Goal: Task Accomplishment & Management: Manage account settings

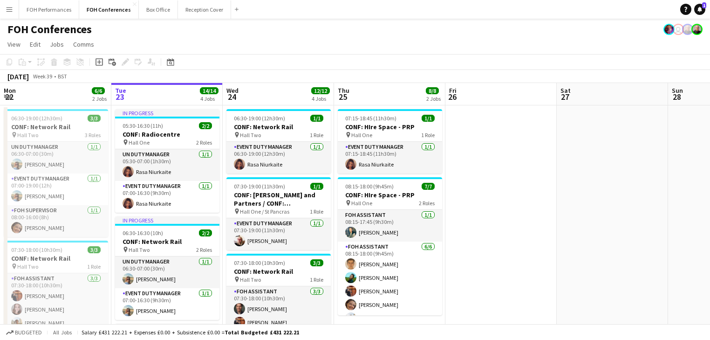
scroll to position [25, 0]
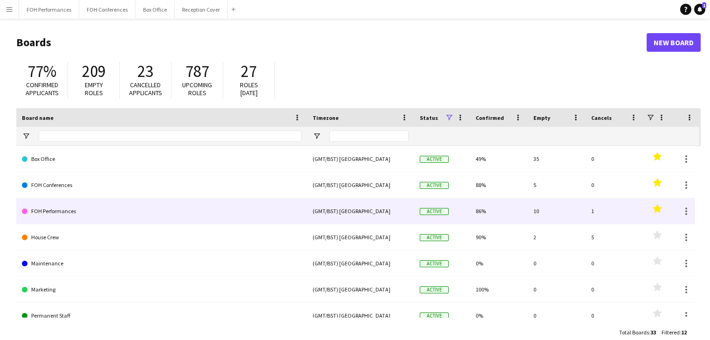
click at [58, 206] on link "FOH Performances" at bounding box center [162, 211] width 280 height 26
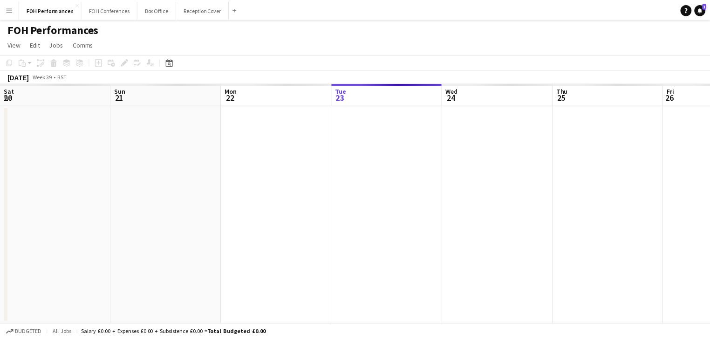
scroll to position [0, 223]
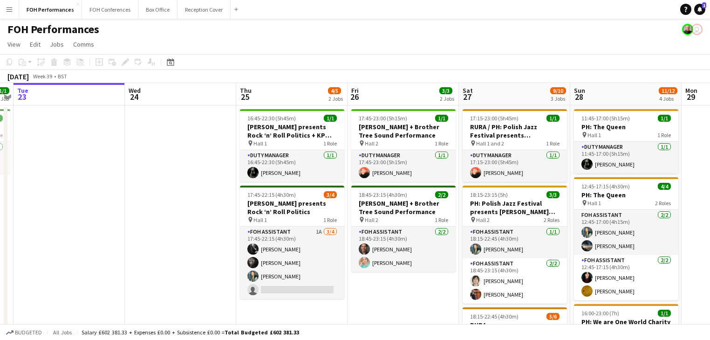
drag, startPoint x: 270, startPoint y: 205, endPoint x: 117, endPoint y: 194, distance: 153.2
click at [117, 194] on app-calendar-viewport "Sat 20 11/12 4 Jobs Sun 21 6/6 2 Jobs Mon 22 1/1 1 Job Tue 23 Wed 24 Thu 25 4/5…" at bounding box center [355, 328] width 710 height 491
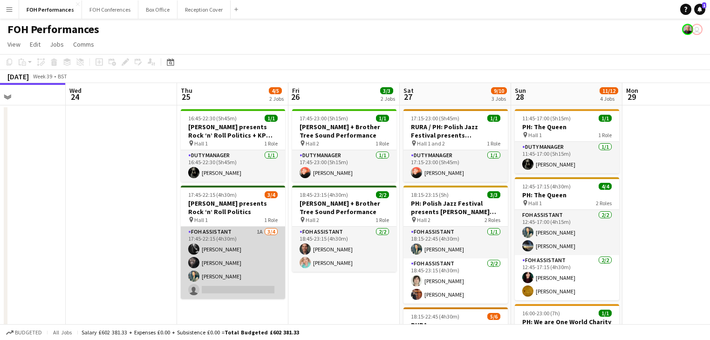
click at [230, 261] on app-card-role "FOH Assistant 1A [DATE] 17:45-22:15 (4h30m) [PERSON_NAME] [PERSON_NAME] [PERSON…" at bounding box center [233, 263] width 104 height 72
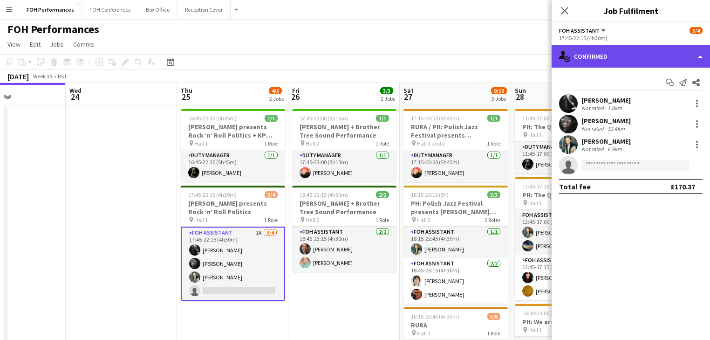
click at [638, 55] on div "single-neutral-actions-check-2 Confirmed" at bounding box center [631, 56] width 158 height 22
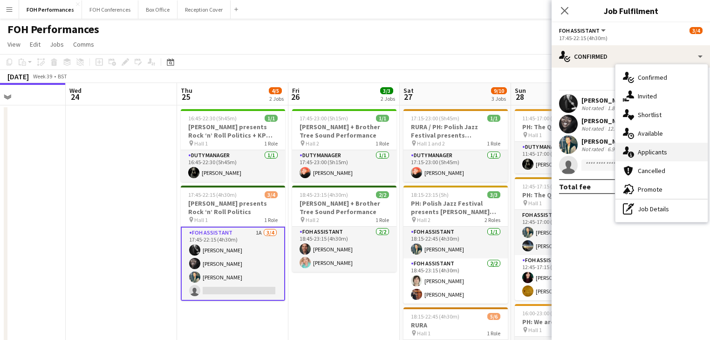
drag, startPoint x: 660, startPoint y: 150, endPoint x: 656, endPoint y: 154, distance: 5.6
click at [660, 150] on span "Applicants" at bounding box center [652, 152] width 29 height 8
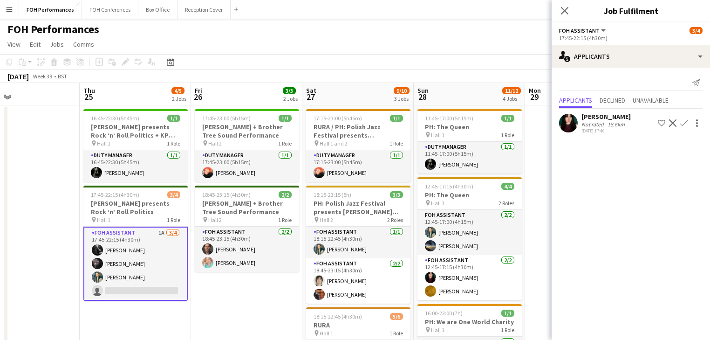
scroll to position [0, 310]
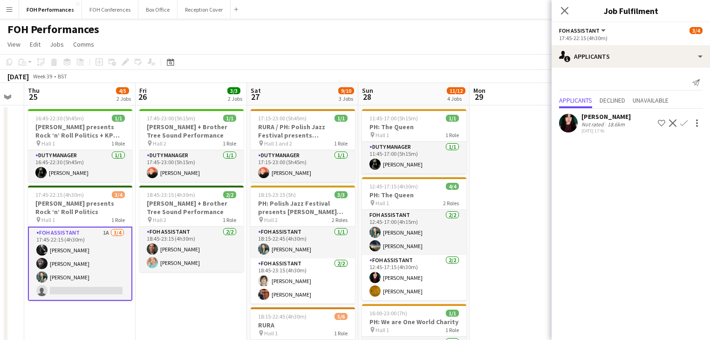
drag, startPoint x: 437, startPoint y: 211, endPoint x: 324, endPoint y: 194, distance: 113.6
click at [324, 194] on app-calendar-viewport "Mon 22 1/1 1 Job Tue 23 Wed 24 Thu 25 4/5 2 Jobs Fri 26 3/3 2 Jobs Sat 27 9/10 …" at bounding box center [355, 328] width 710 height 491
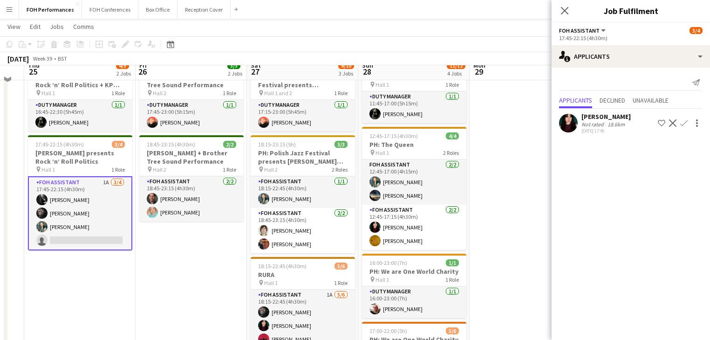
scroll to position [0, 0]
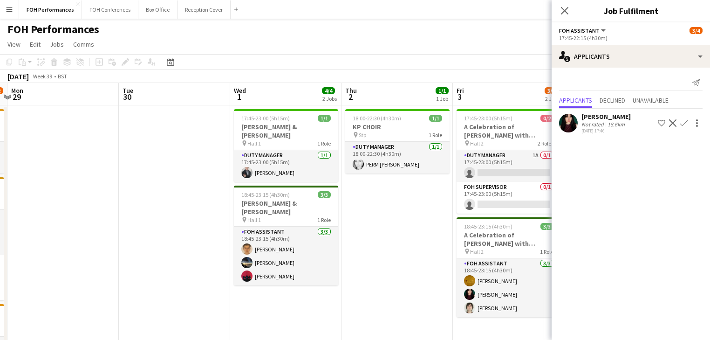
drag, startPoint x: 384, startPoint y: 194, endPoint x: 40, endPoint y: 155, distance: 346.2
click at [17, 151] on app-calendar-viewport "Fri 26 3/3 2 Jobs Sat 27 9/10 3 Jobs Sun 28 11/12 4 Jobs Mon 29 Tue 30 Wed 1 4/…" at bounding box center [355, 328] width 710 height 491
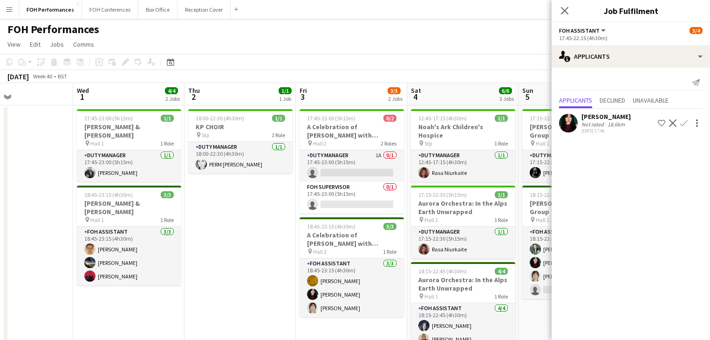
drag, startPoint x: 171, startPoint y: 174, endPoint x: -26, endPoint y: 153, distance: 198.3
click at [0, 153] on html "Menu Boards Boards Boards All jobs Status Workforce Workforce My Workforce Recr…" at bounding box center [355, 295] width 710 height 590
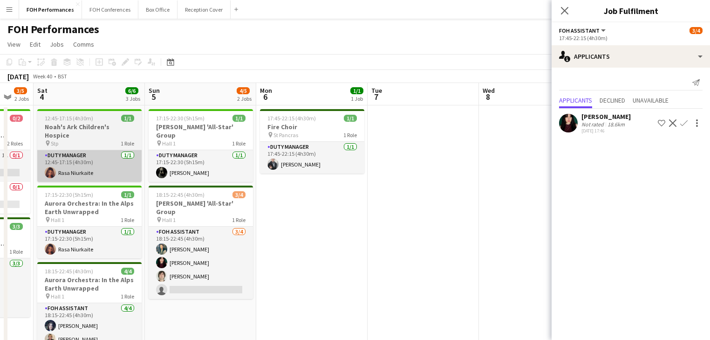
scroll to position [0, 316]
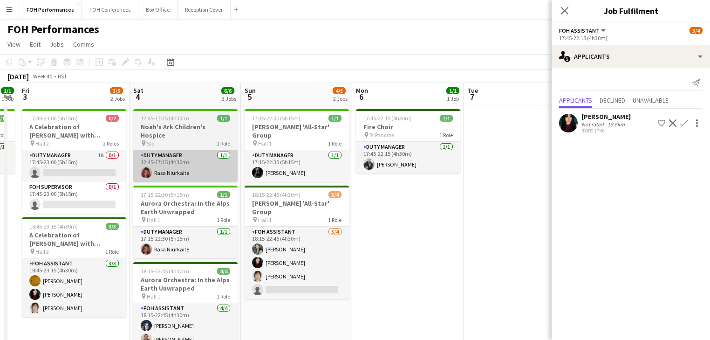
drag, startPoint x: 357, startPoint y: 175, endPoint x: 148, endPoint y: 144, distance: 211.7
click at [79, 138] on app-calendar-viewport "Tue 30 Wed 1 4/4 2 Jobs Thu 2 1/1 1 Job Fri 3 3/5 2 Jobs Sat 4 6/6 3 Jobs Sun 5…" at bounding box center [355, 328] width 710 height 491
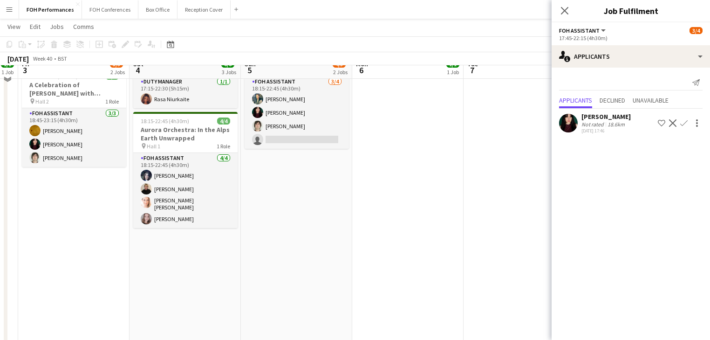
scroll to position [0, 0]
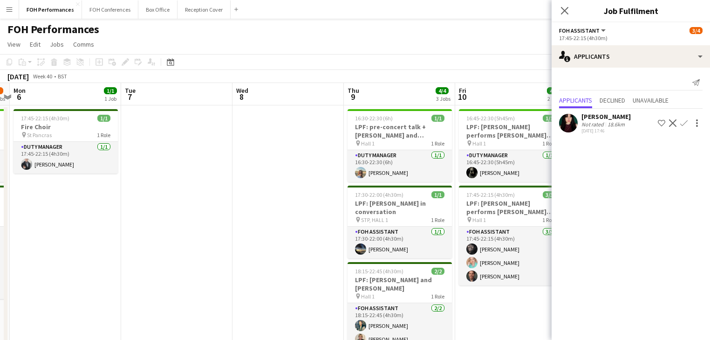
drag, startPoint x: 349, startPoint y: 155, endPoint x: -87, endPoint y: 102, distance: 439.0
click at [0, 102] on html "Menu Boards Boards Boards All jobs Status Workforce Workforce My Workforce Recr…" at bounding box center [355, 295] width 710 height 590
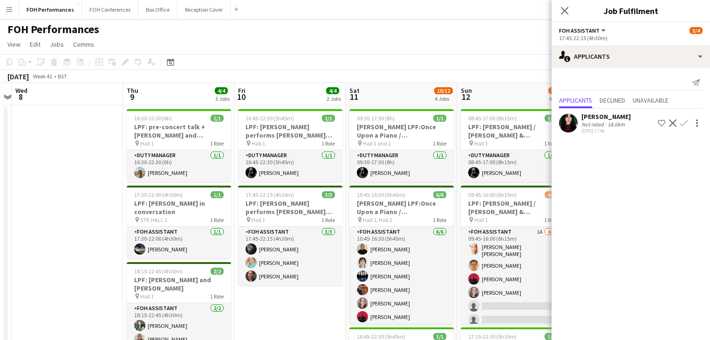
drag, startPoint x: 54, startPoint y: 130, endPoint x: -69, endPoint y: 106, distance: 125.8
click at [0, 106] on html "Menu Boards Boards Boards All jobs Status Workforce Workforce My Workforce Recr…" at bounding box center [355, 295] width 710 height 590
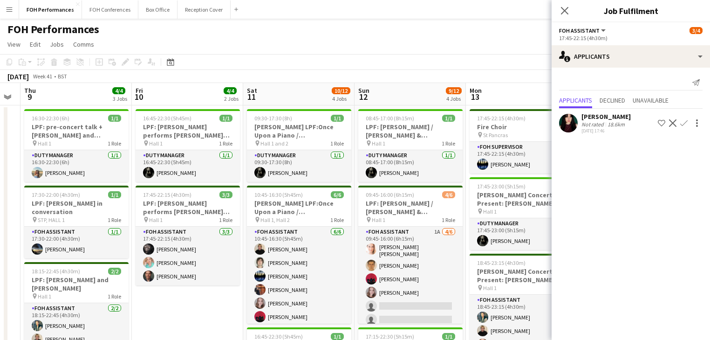
drag, startPoint x: 239, startPoint y: 147, endPoint x: 82, endPoint y: 124, distance: 158.4
click at [82, 124] on app-calendar-viewport "Sun 5 4/5 2 Jobs Mon 6 1/1 1 Job Tue 7 Wed 8 Thu 9 4/4 3 Jobs Fri 10 4/4 2 Jobs…" at bounding box center [355, 328] width 710 height 491
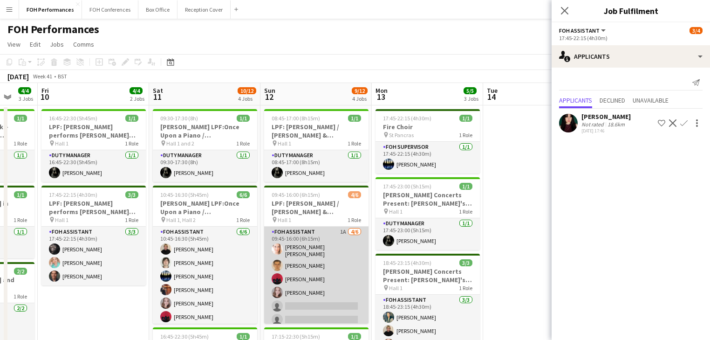
scroll to position [0, 296]
click at [313, 254] on app-card-role "FOH Assistant 1A [DATE] 09:45-16:00 (6h15m) [PERSON_NAME] [PERSON_NAME] [PERSON…" at bounding box center [316, 278] width 104 height 102
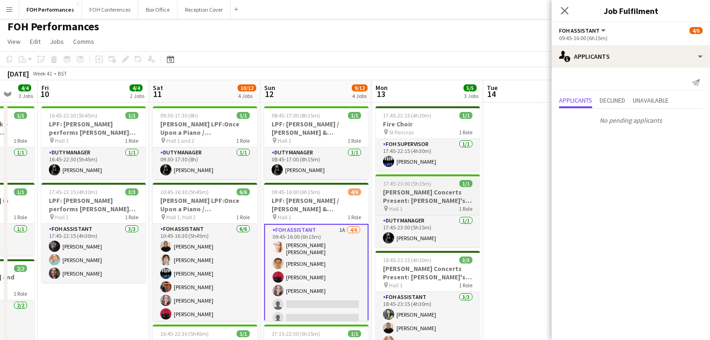
scroll to position [0, 0]
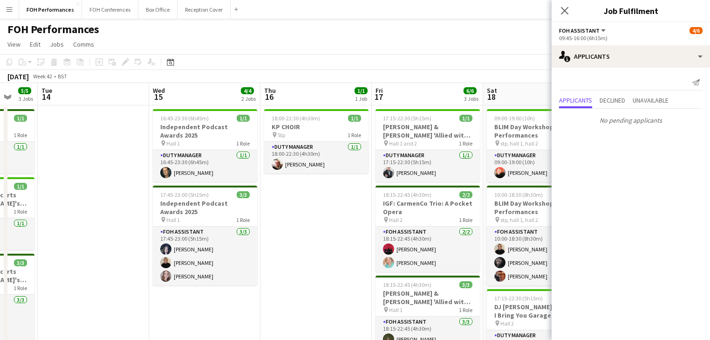
drag, startPoint x: 155, startPoint y: 145, endPoint x: -113, endPoint y: 113, distance: 269.5
click at [0, 113] on html "Menu Boards Boards Boards All jobs Status Workforce Workforce My Workforce Recr…" at bounding box center [355, 295] width 710 height 590
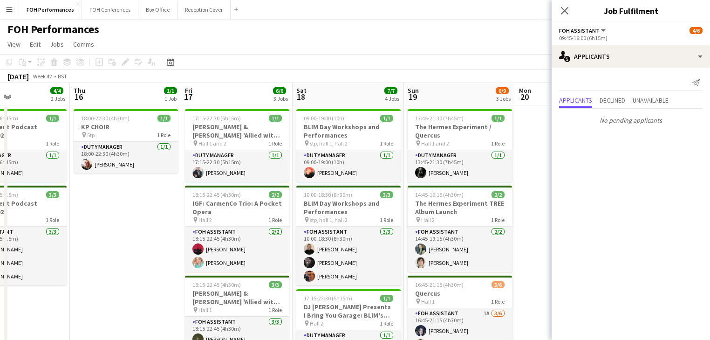
drag, startPoint x: 213, startPoint y: 179, endPoint x: 4, endPoint y: 144, distance: 212.8
click at [4, 144] on div "Mon 13 5/5 3 Jobs Tue 14 Wed 15 4/4 2 Jobs Thu 16 1/1 1 Job Fri 17 6/6 3 Jobs S…" at bounding box center [355, 328] width 710 height 491
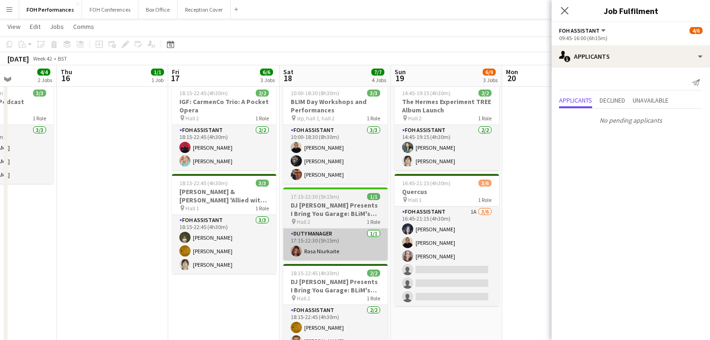
scroll to position [99, 0]
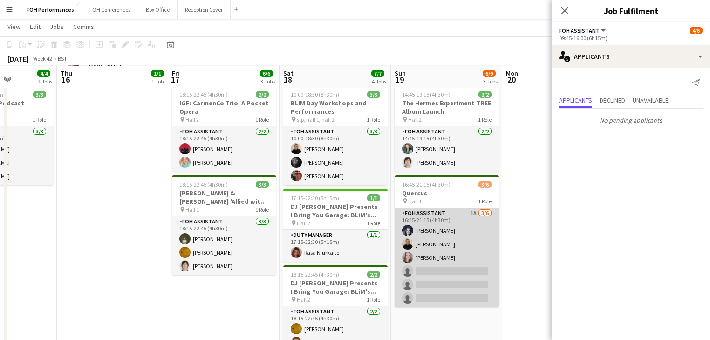
click at [462, 257] on app-card-role "FOH Assistant 1A [DATE] 16:45-21:15 (4h30m) [PERSON_NAME] [PERSON_NAME] [PERSON…" at bounding box center [447, 257] width 104 height 99
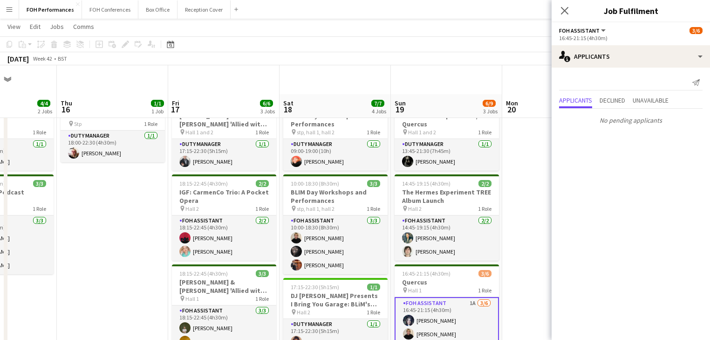
scroll to position [0, 0]
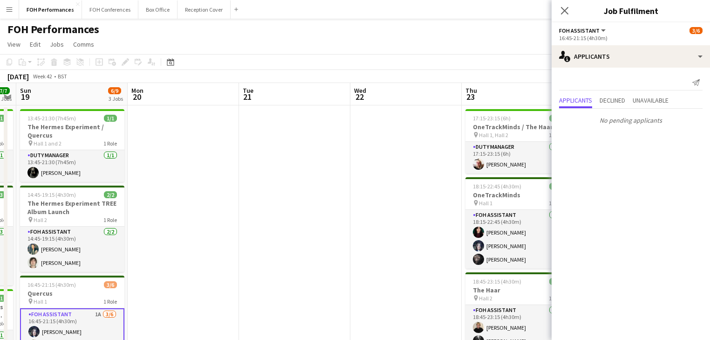
drag, startPoint x: 469, startPoint y: 208, endPoint x: -51, endPoint y: 138, distance: 524.9
click at [0, 138] on html "Menu Boards Boards Boards All jobs Status Workforce Workforce My Workforce Recr…" at bounding box center [355, 335] width 710 height 670
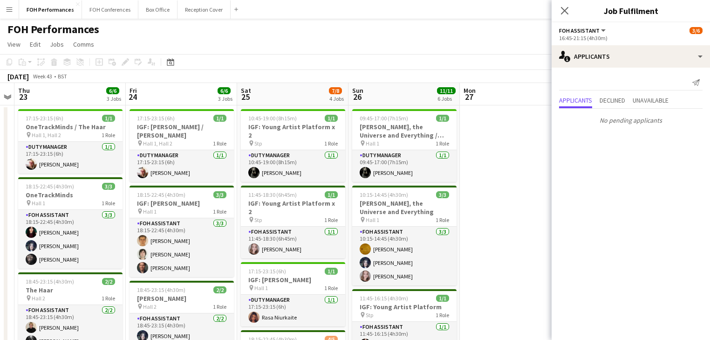
drag, startPoint x: -26, startPoint y: 142, endPoint x: -74, endPoint y: 133, distance: 48.4
click at [0, 133] on html "Menu Boards Boards Boards All jobs Status Workforce Workforce My Workforce Recr…" at bounding box center [355, 335] width 710 height 670
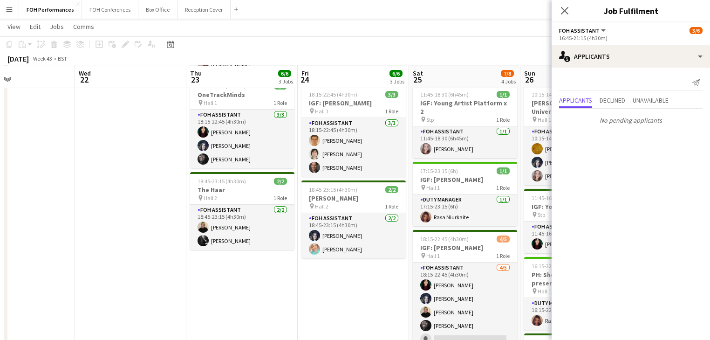
scroll to position [0, 298]
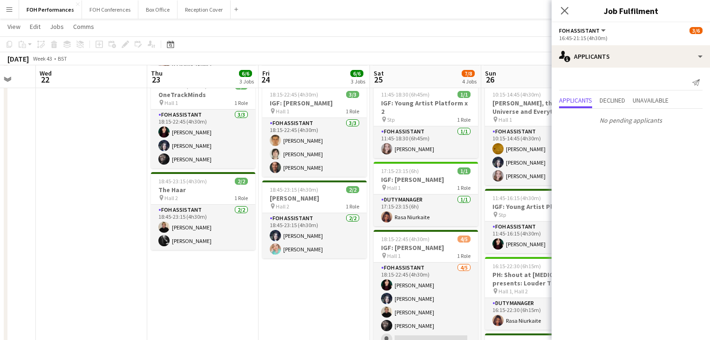
drag, startPoint x: 329, startPoint y: 198, endPoint x: -78, endPoint y: 153, distance: 409.7
click at [0, 153] on html "Menu Boards Boards Boards All jobs Status Workforce Workforce My Workforce Recr…" at bounding box center [355, 235] width 710 height 669
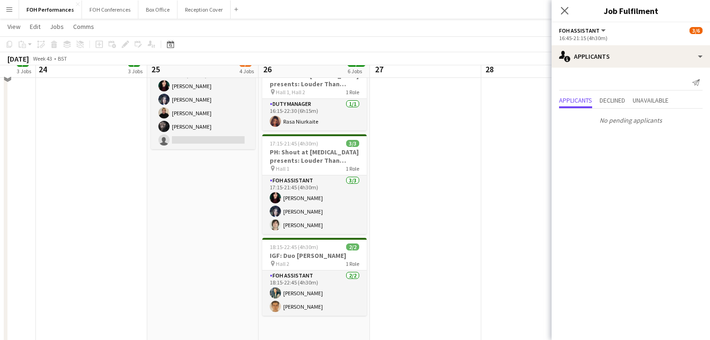
scroll to position [0, 0]
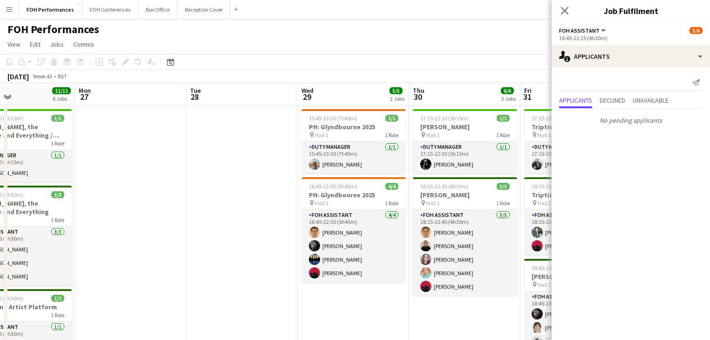
drag, startPoint x: 399, startPoint y: 206, endPoint x: -140, endPoint y: 130, distance: 545.0
click at [0, 130] on html "Menu Boards Boards Boards All jobs Status Workforce Workforce My Workforce Recr…" at bounding box center [355, 335] width 710 height 670
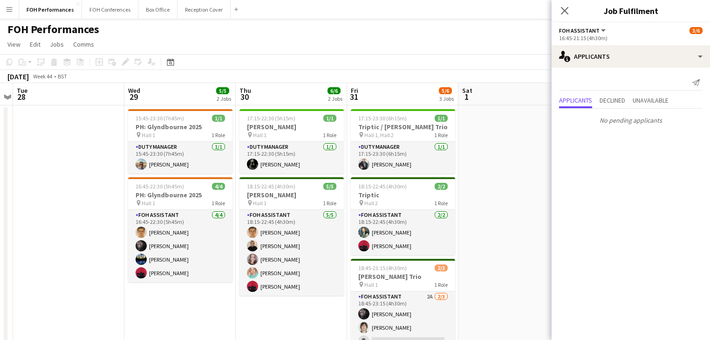
drag, startPoint x: 107, startPoint y: 168, endPoint x: 17, endPoint y: 154, distance: 91.0
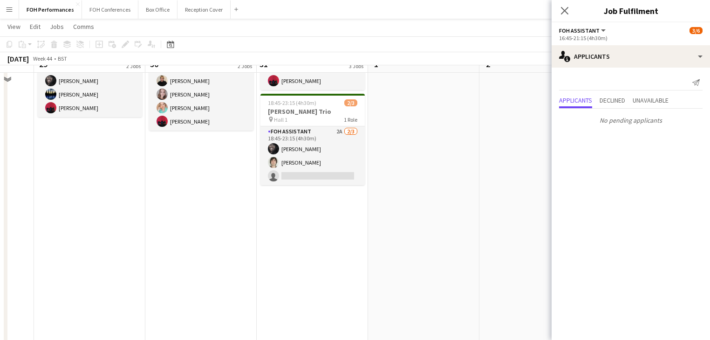
scroll to position [149, 0]
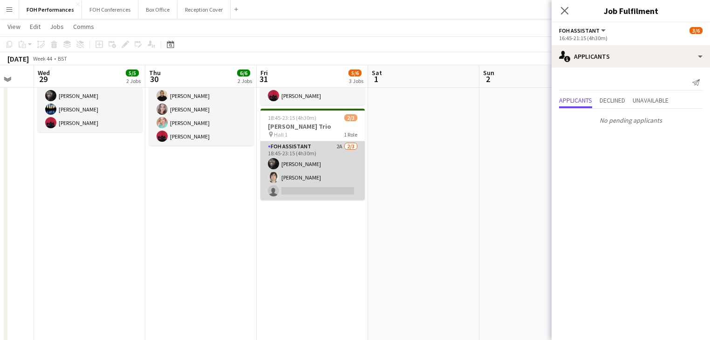
click at [305, 179] on app-card-role "FOH Assistant 2A [DATE] 18:45-23:15 (4h30m) [PERSON_NAME] [PERSON_NAME] single-…" at bounding box center [313, 170] width 104 height 59
